Goal: Task Accomplishment & Management: Use online tool/utility

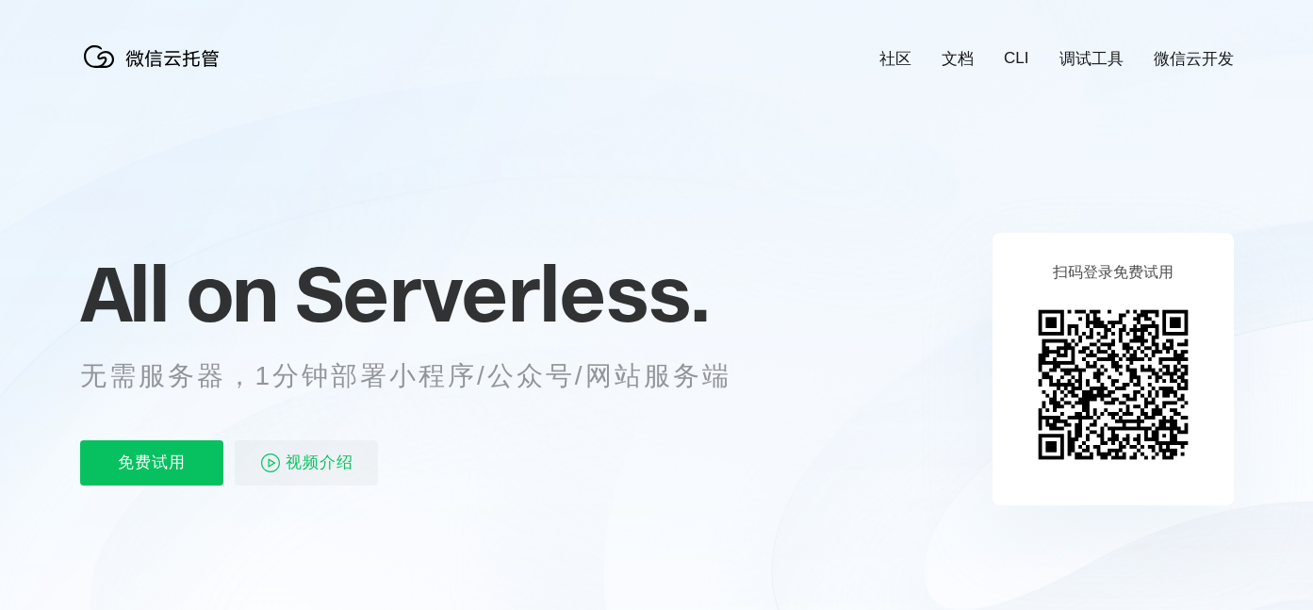
scroll to position [0, 3351]
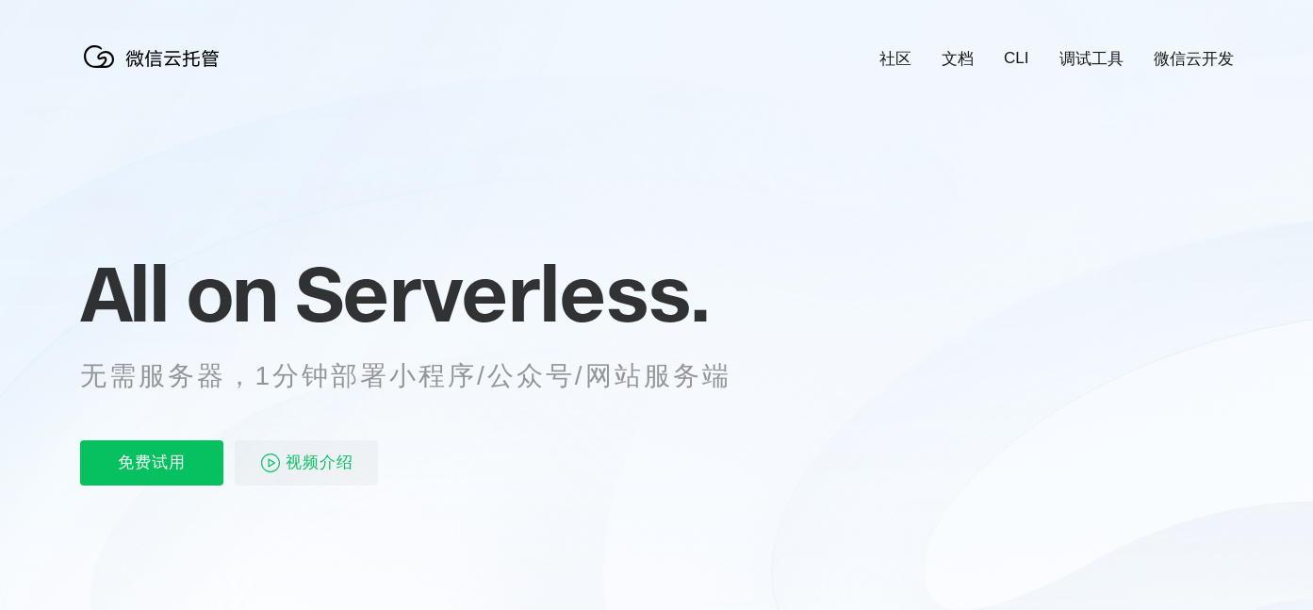
scroll to position [0, 3351]
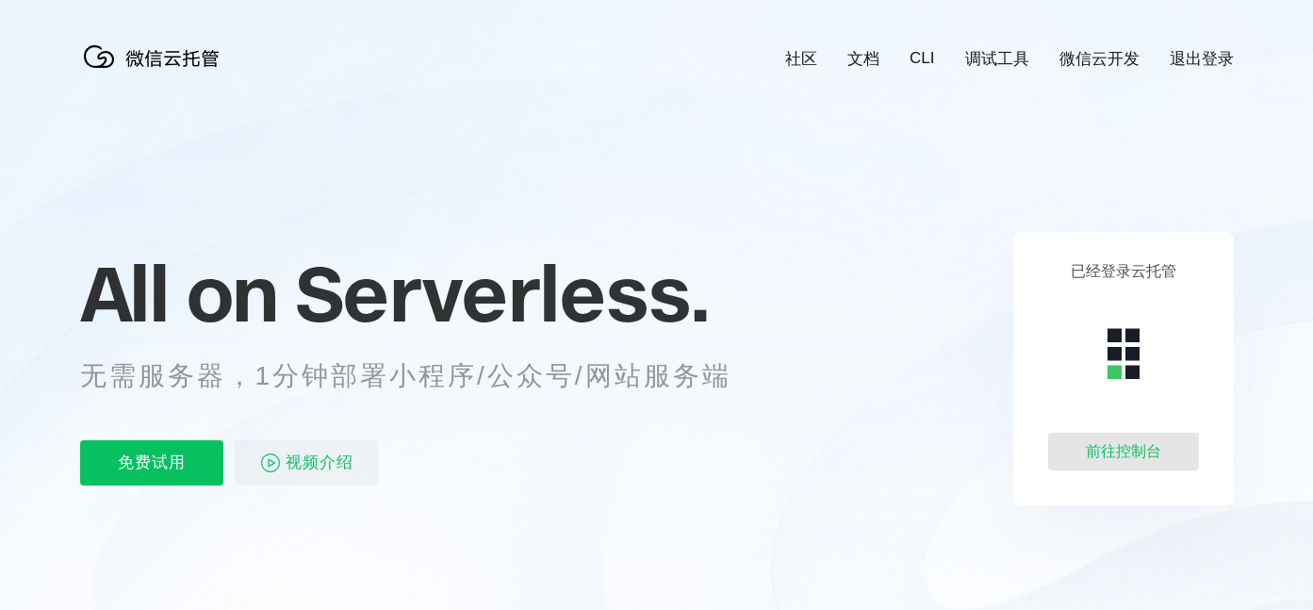
scroll to position [0, 3351]
click at [1116, 447] on div "前往控制台" at bounding box center [1123, 451] width 151 height 38
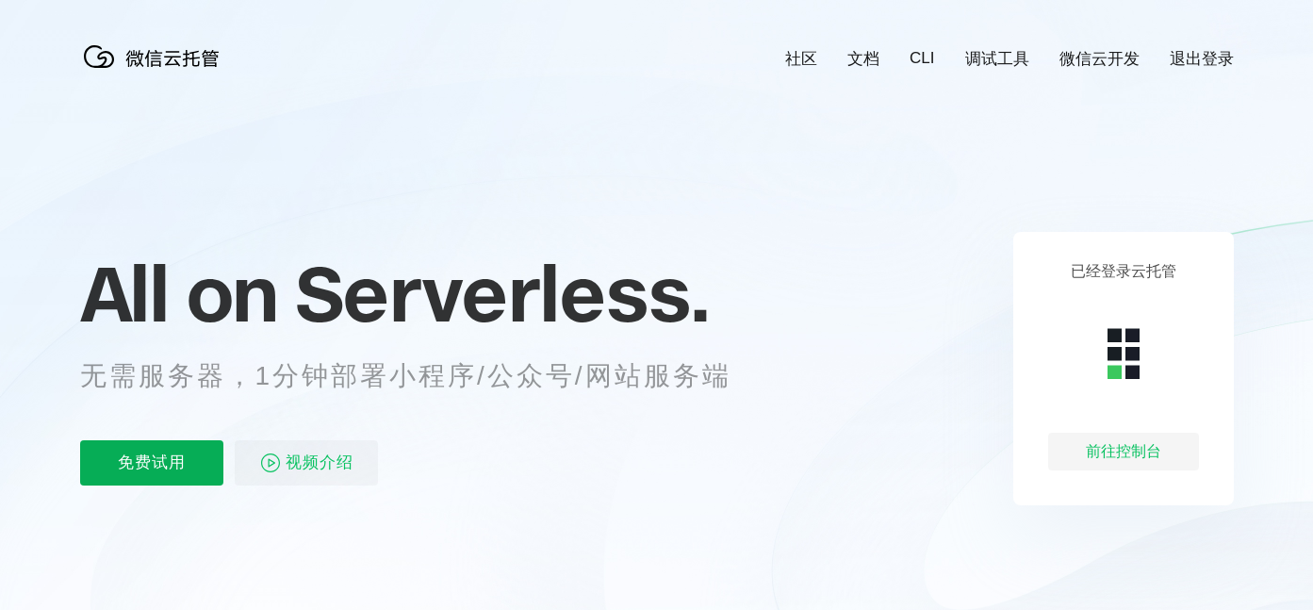
click at [135, 449] on p "免费试用" at bounding box center [151, 462] width 143 height 45
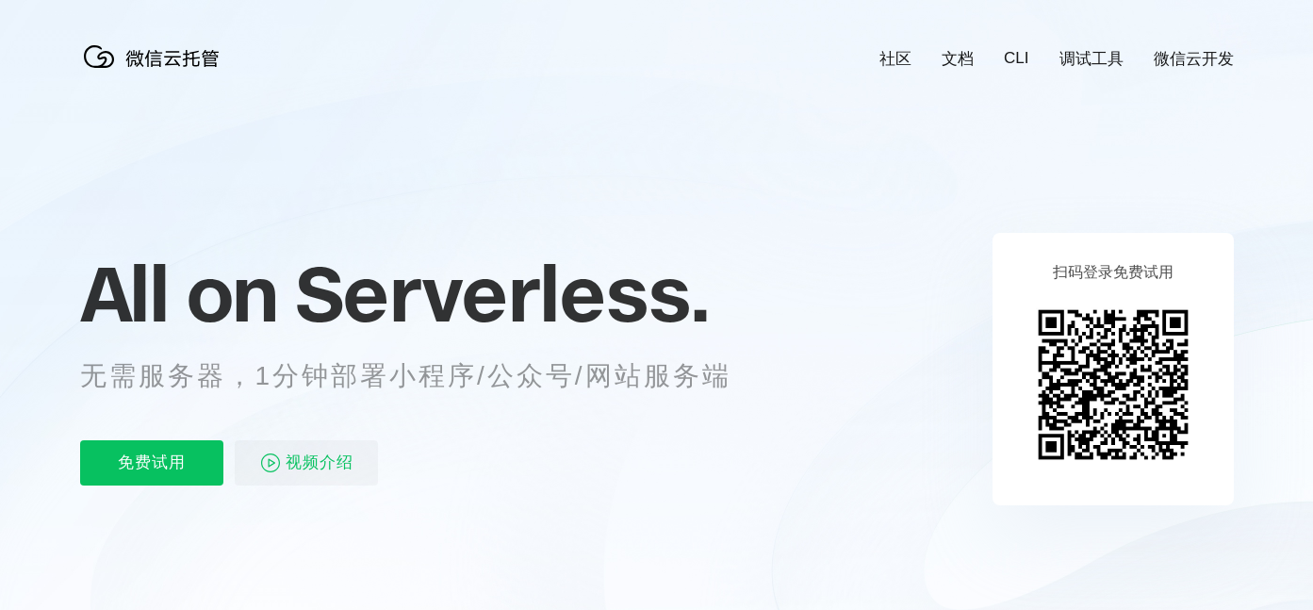
scroll to position [0, 3351]
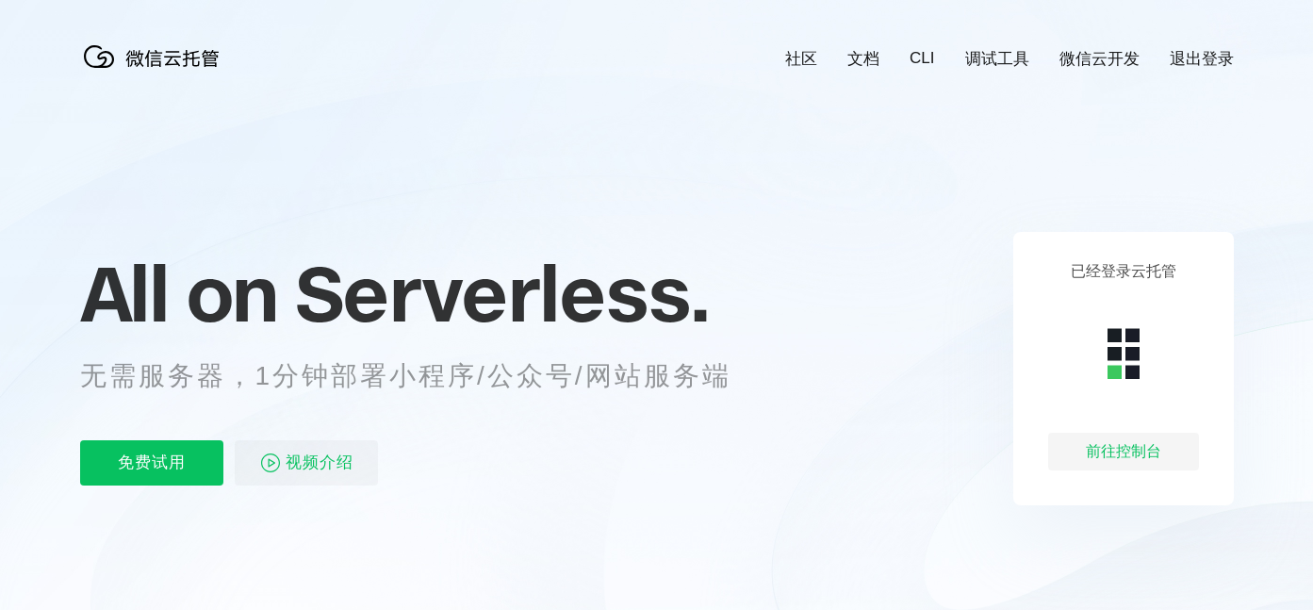
scroll to position [0, 3351]
click at [1122, 450] on div "前往控制台" at bounding box center [1123, 451] width 151 height 38
